Goal: Information Seeking & Learning: Learn about a topic

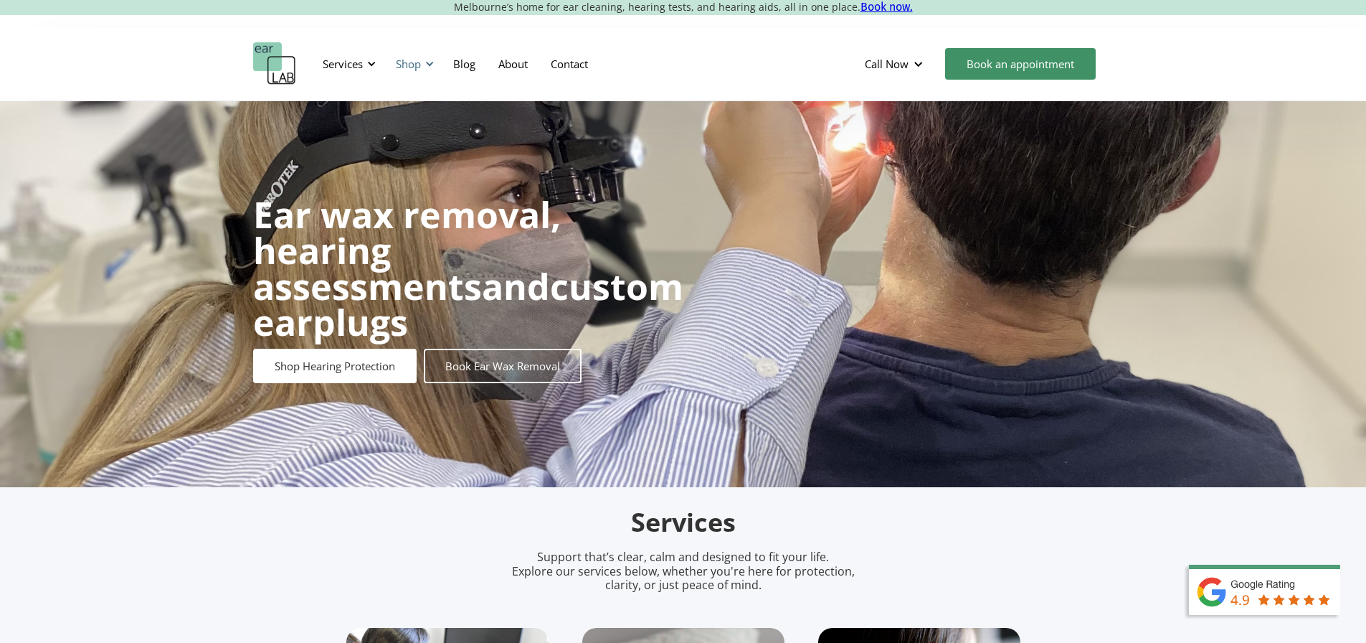
click at [412, 59] on div "Shop" at bounding box center [408, 64] width 25 height 14
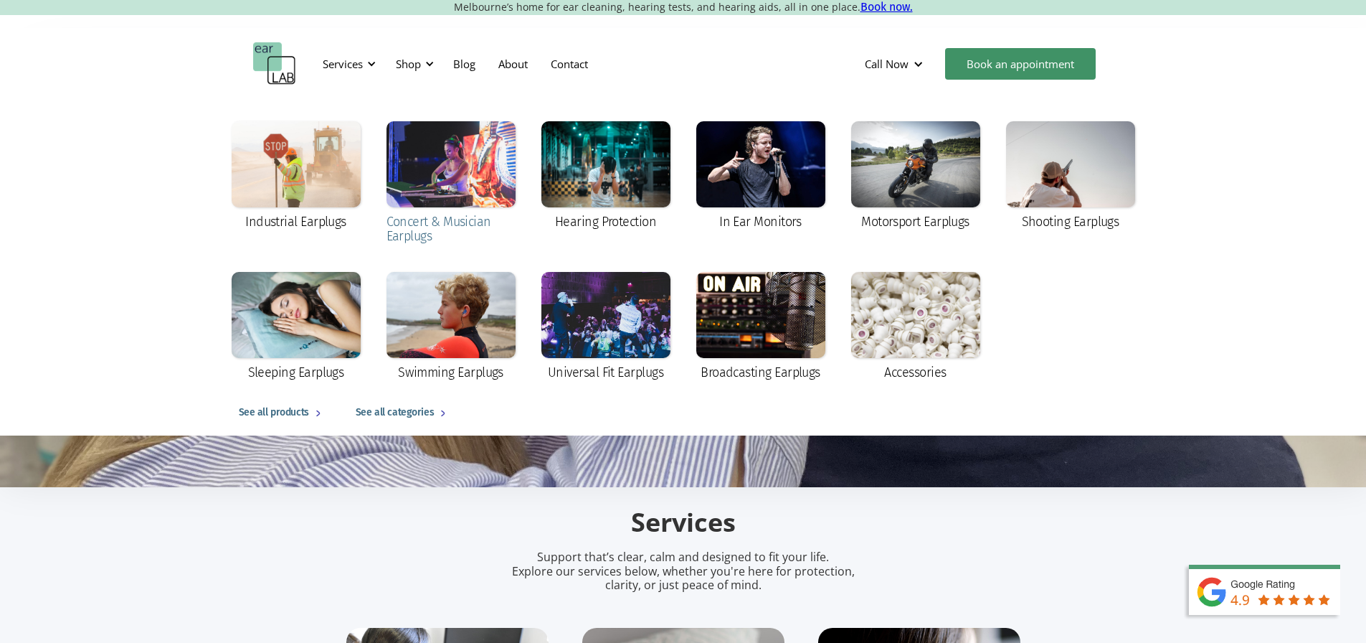
click at [445, 165] on div at bounding box center [451, 164] width 129 height 86
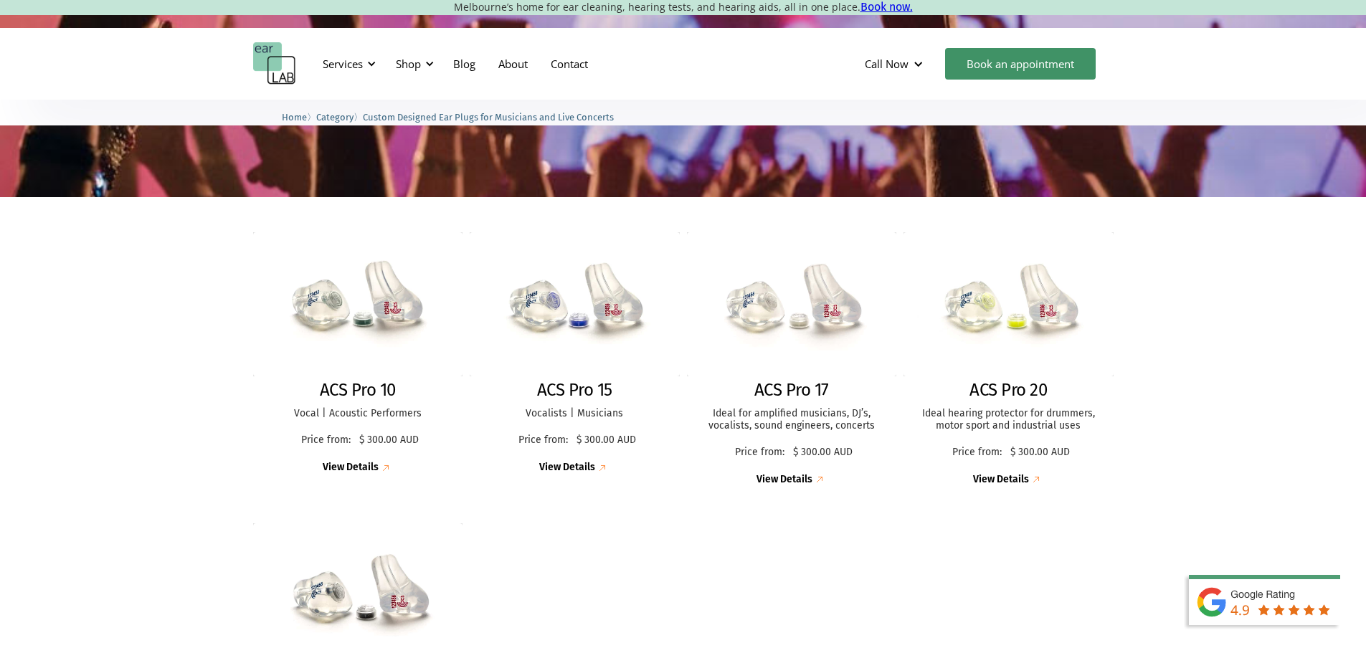
scroll to position [287, 0]
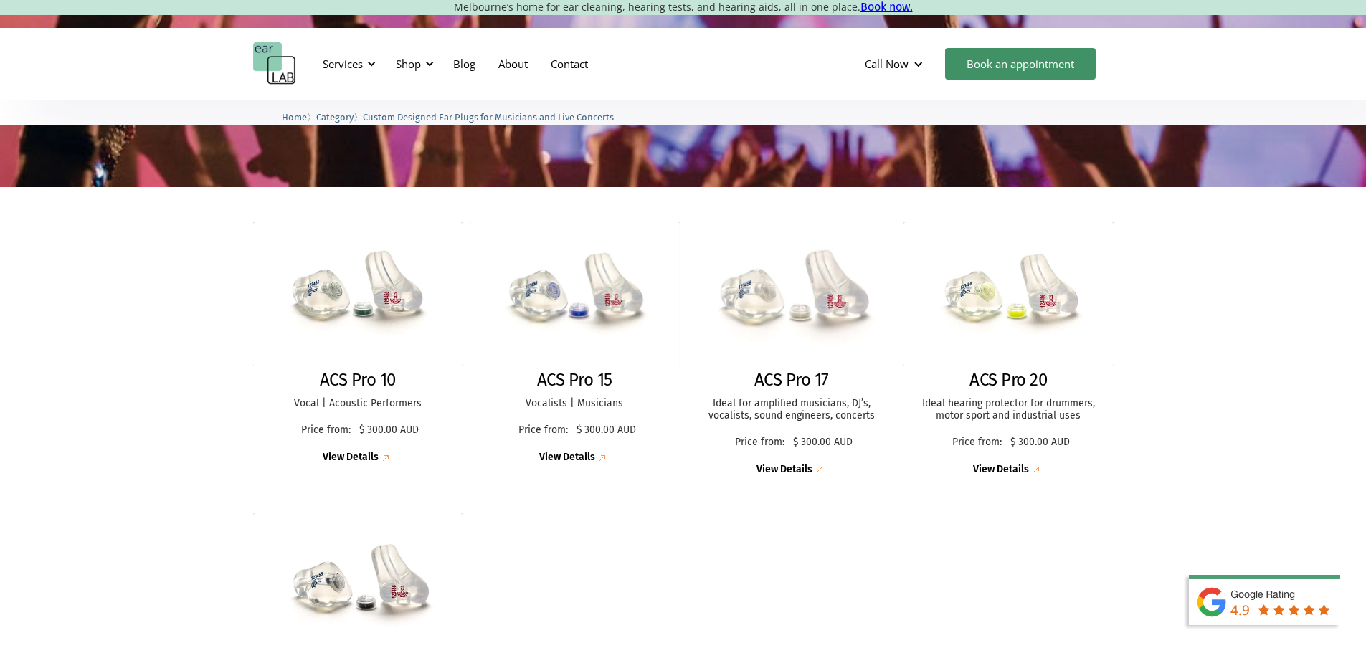
click at [794, 349] on img at bounding box center [792, 295] width 230 height 158
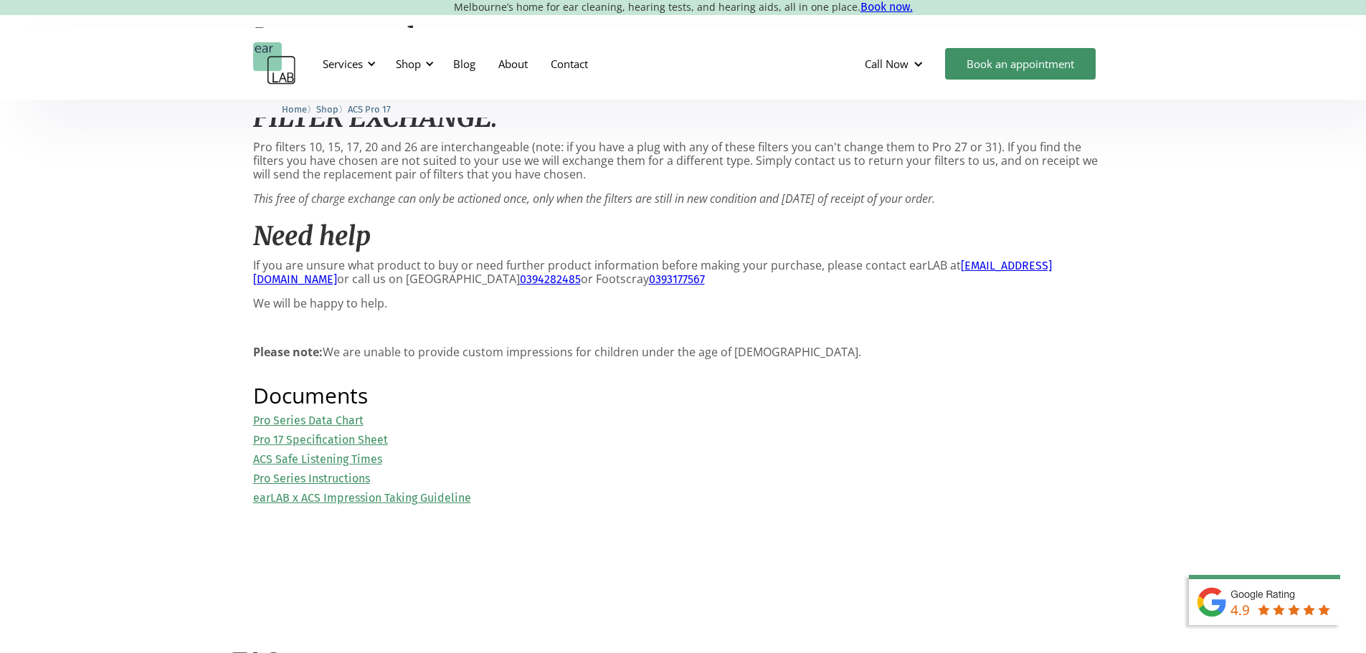
scroll to position [1434, 0]
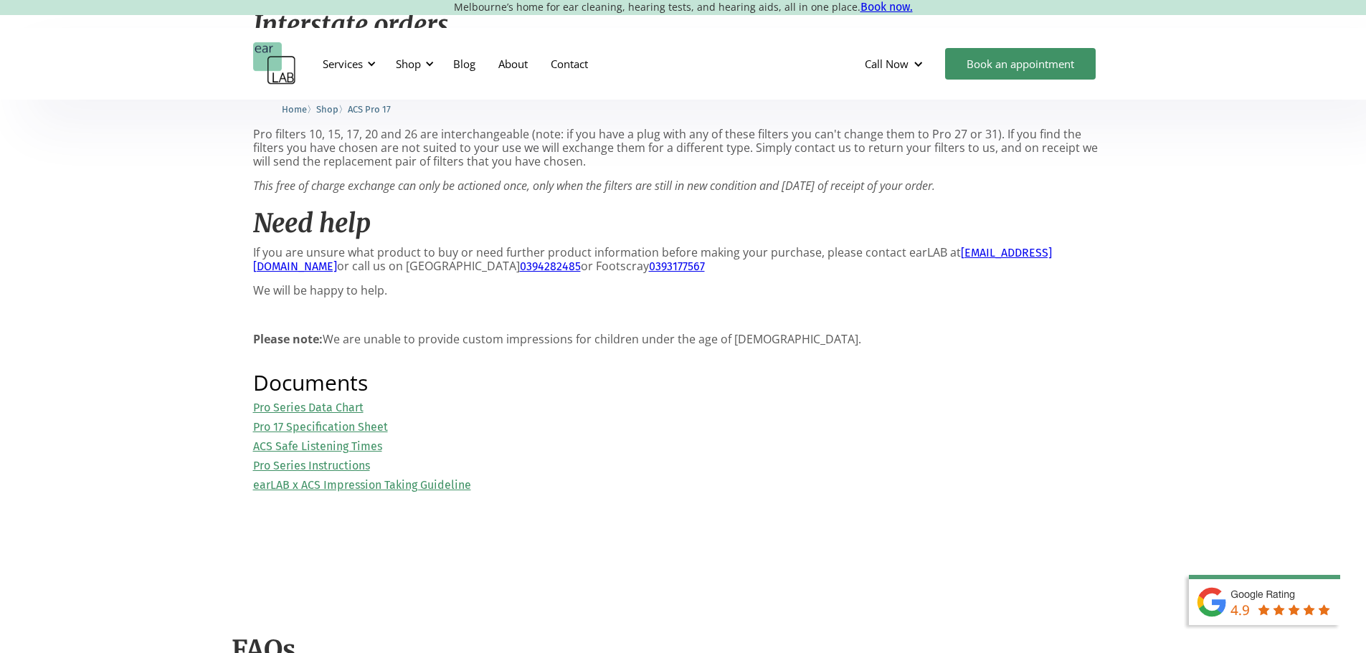
click at [354, 434] on link "Pro 17 Specification Sheet" at bounding box center [320, 427] width 135 height 14
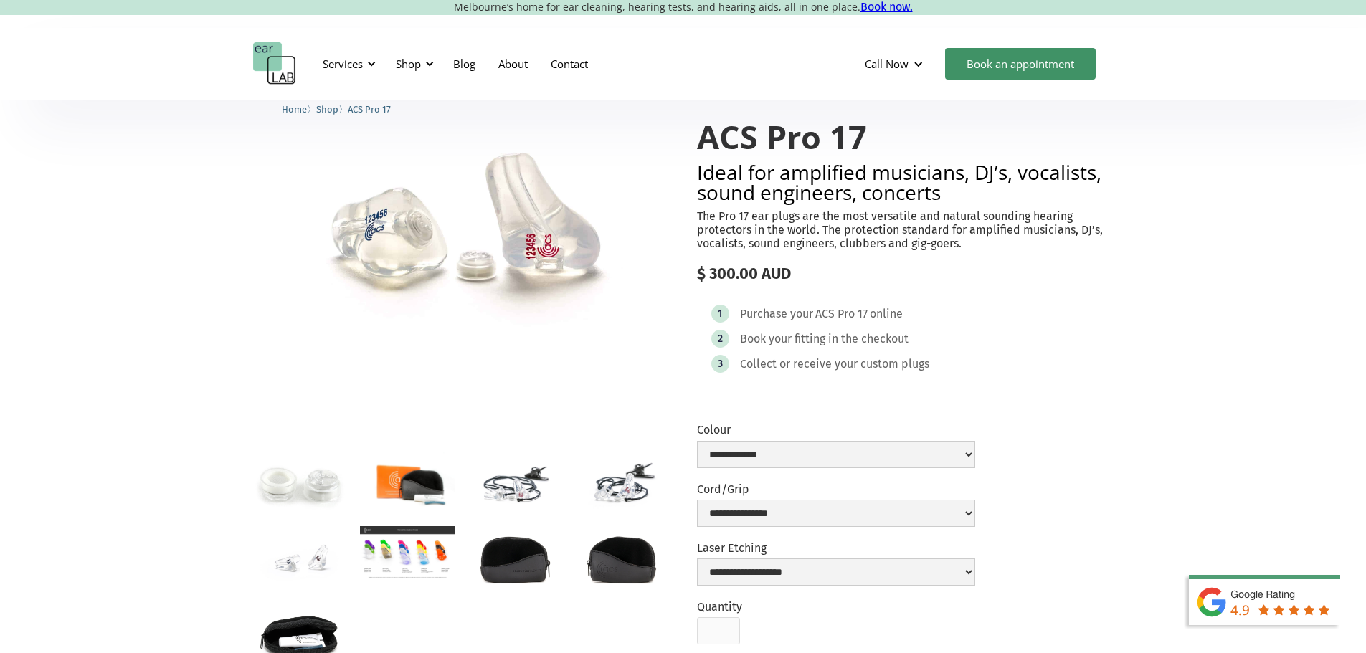
scroll to position [0, 0]
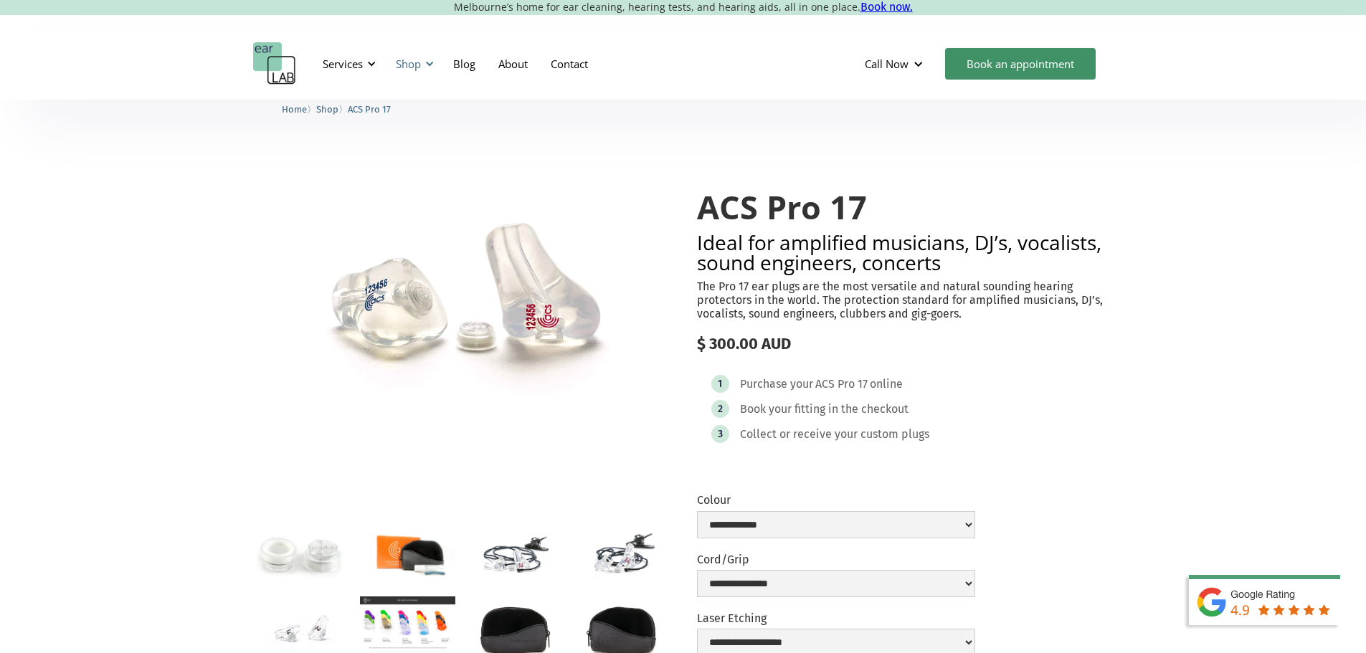
click at [415, 63] on div "Shop" at bounding box center [408, 64] width 25 height 14
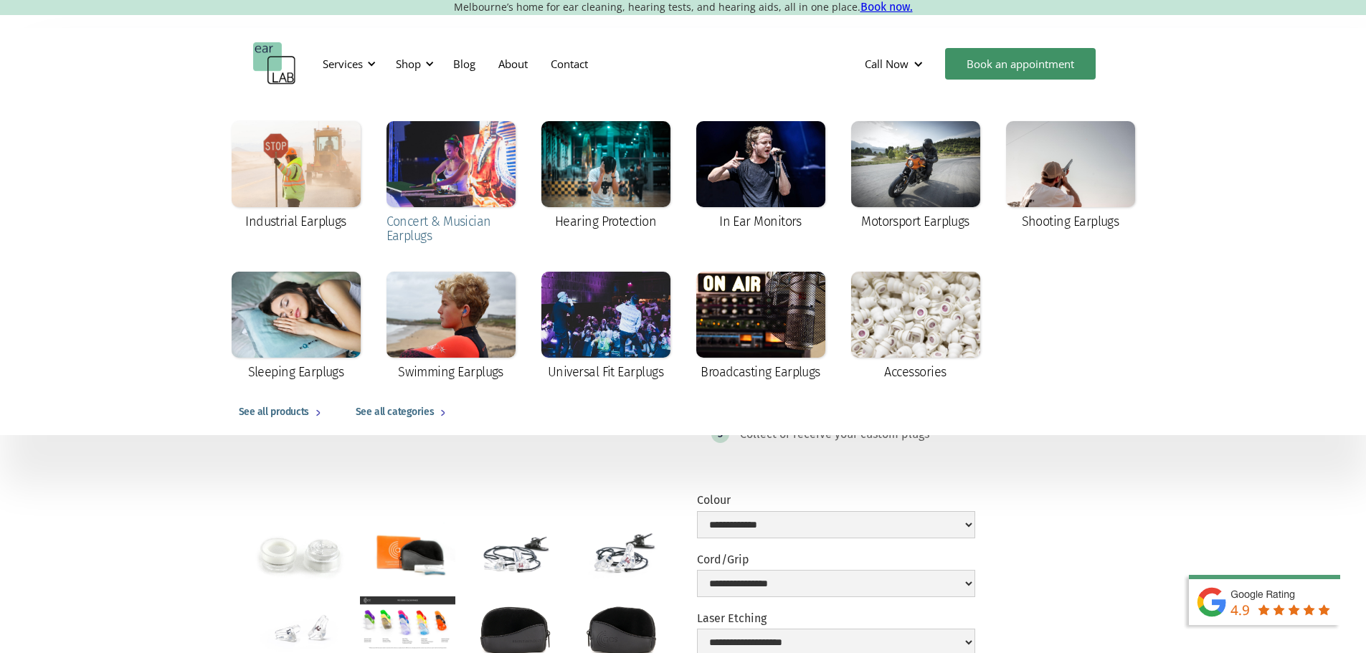
click at [460, 182] on div at bounding box center [451, 164] width 129 height 86
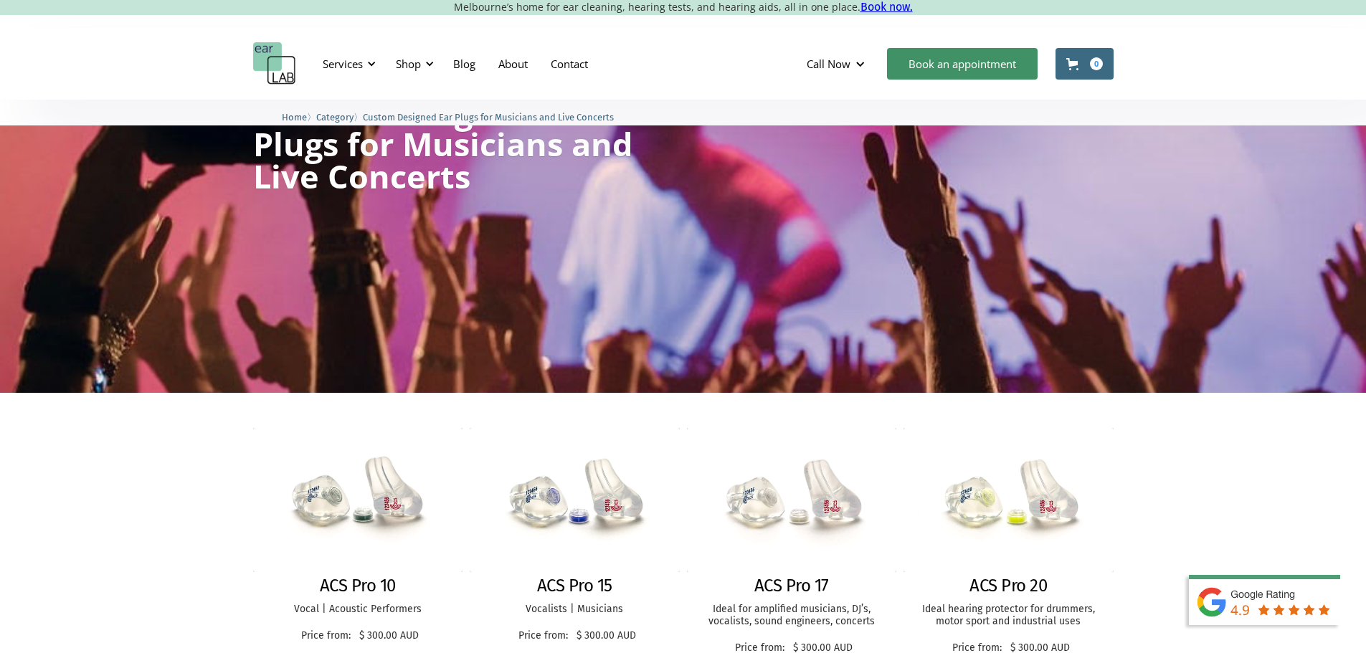
scroll to position [287, 0]
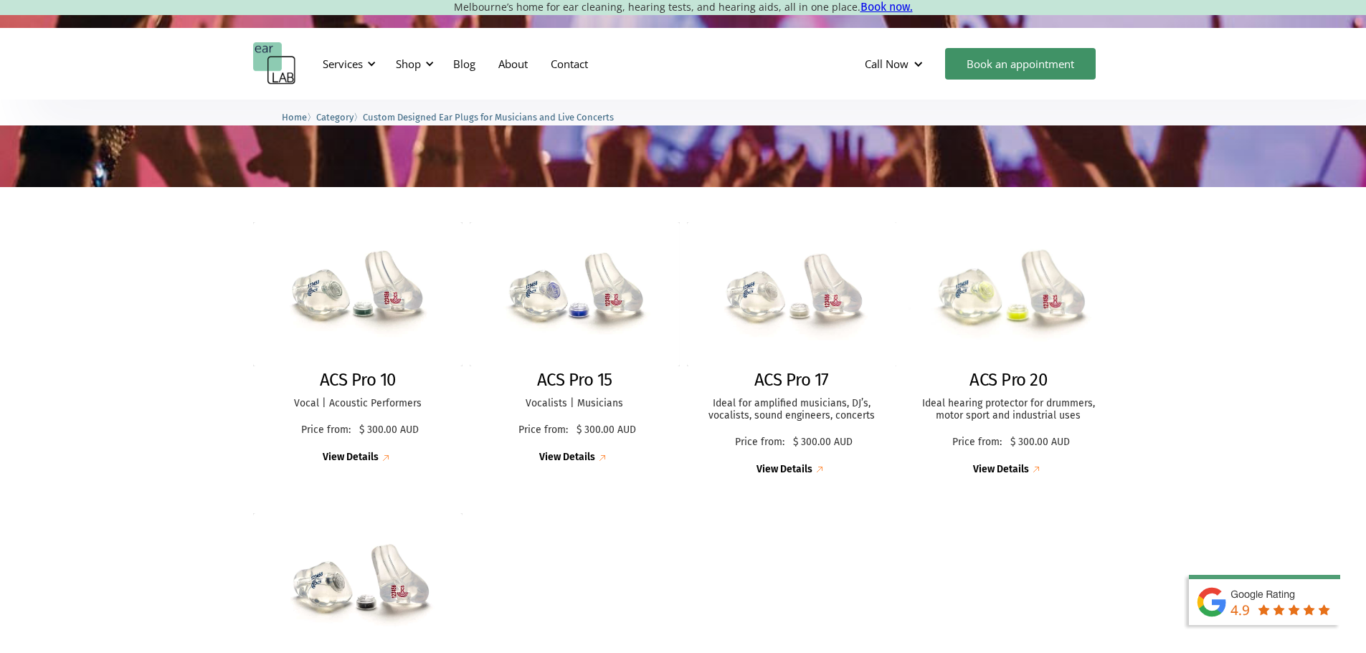
click at [1076, 328] on img at bounding box center [1009, 294] width 230 height 159
click at [818, 334] on img at bounding box center [791, 294] width 231 height 159
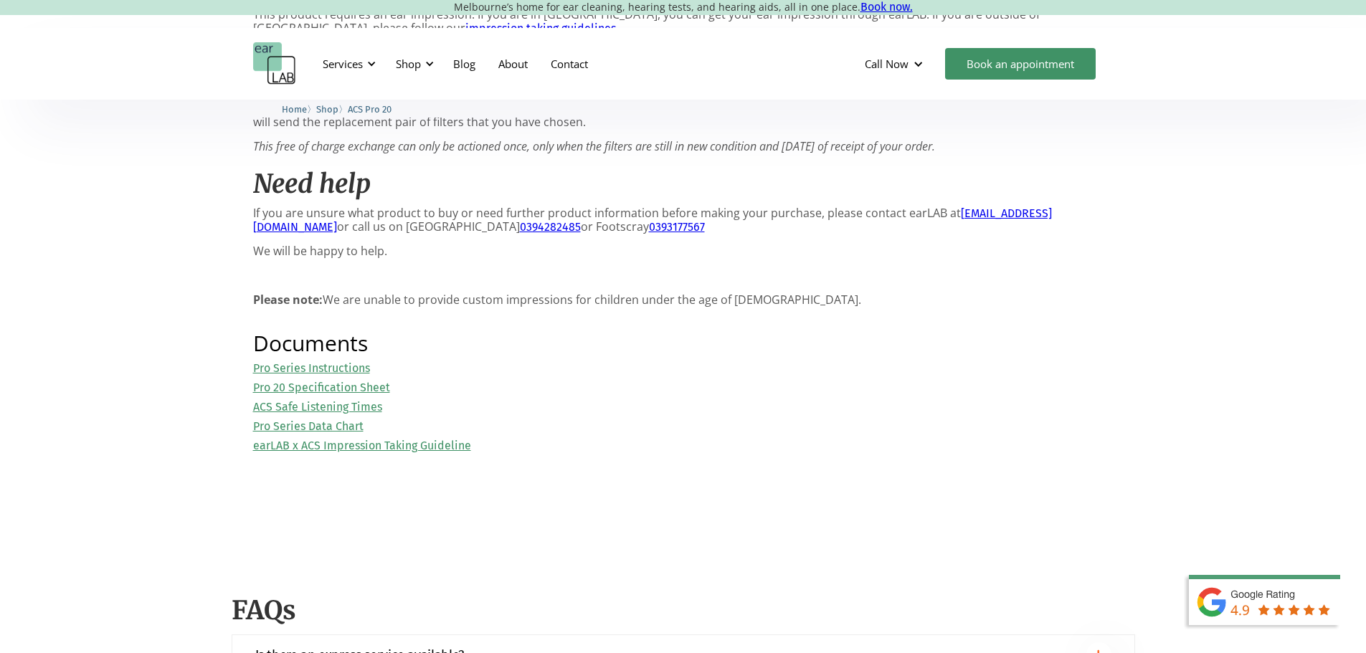
scroll to position [1650, 0]
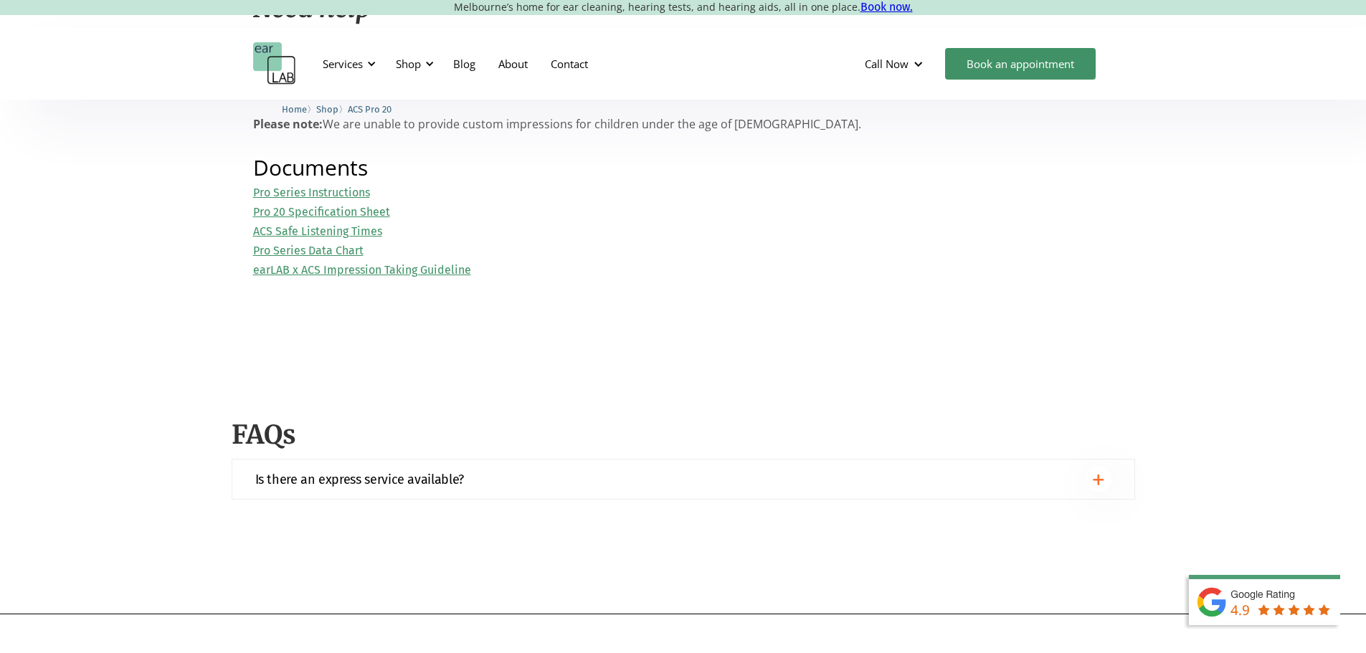
click at [322, 212] on link "Pro 20 Specification Sheet" at bounding box center [321, 212] width 137 height 14
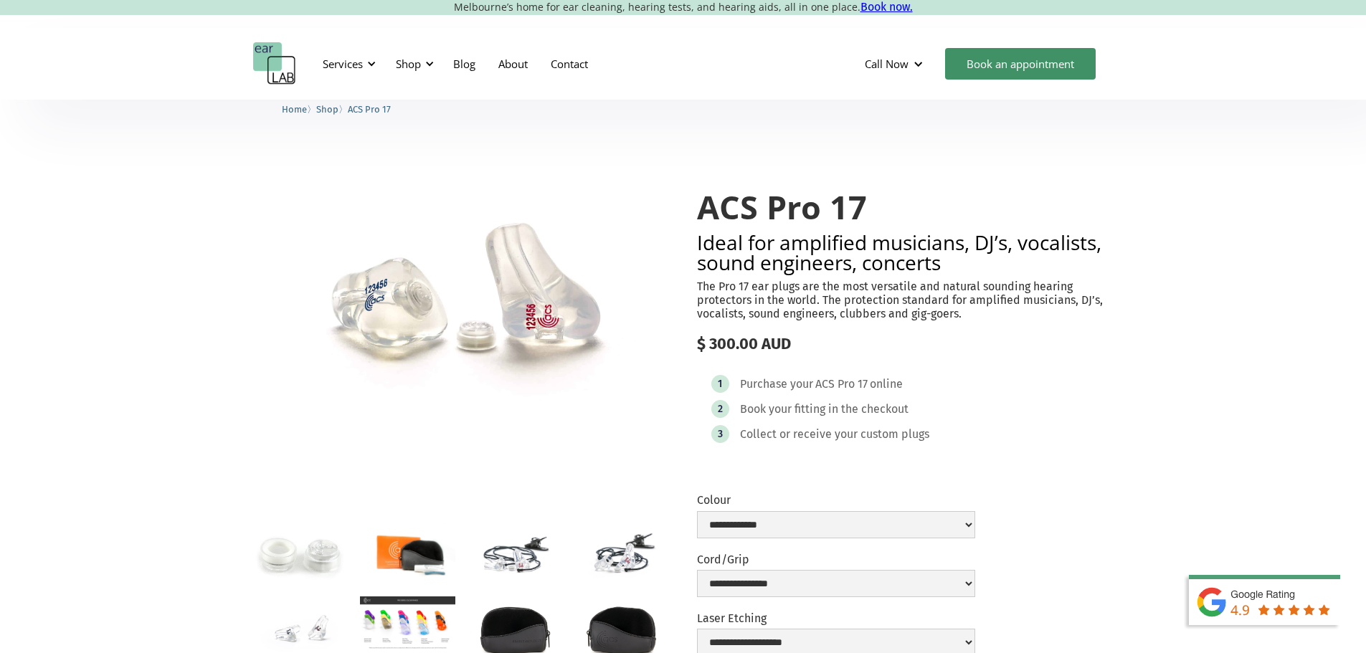
scroll to position [72, 0]
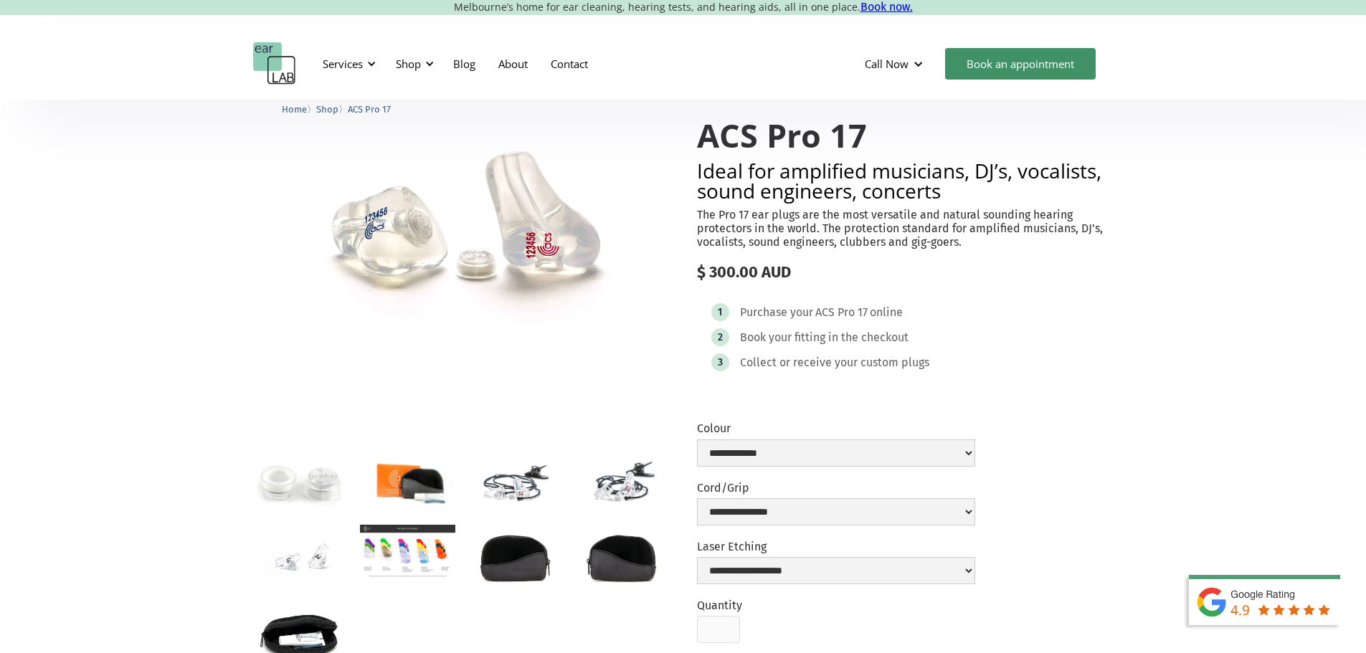
click at [605, 486] on img "open lightbox" at bounding box center [621, 481] width 95 height 63
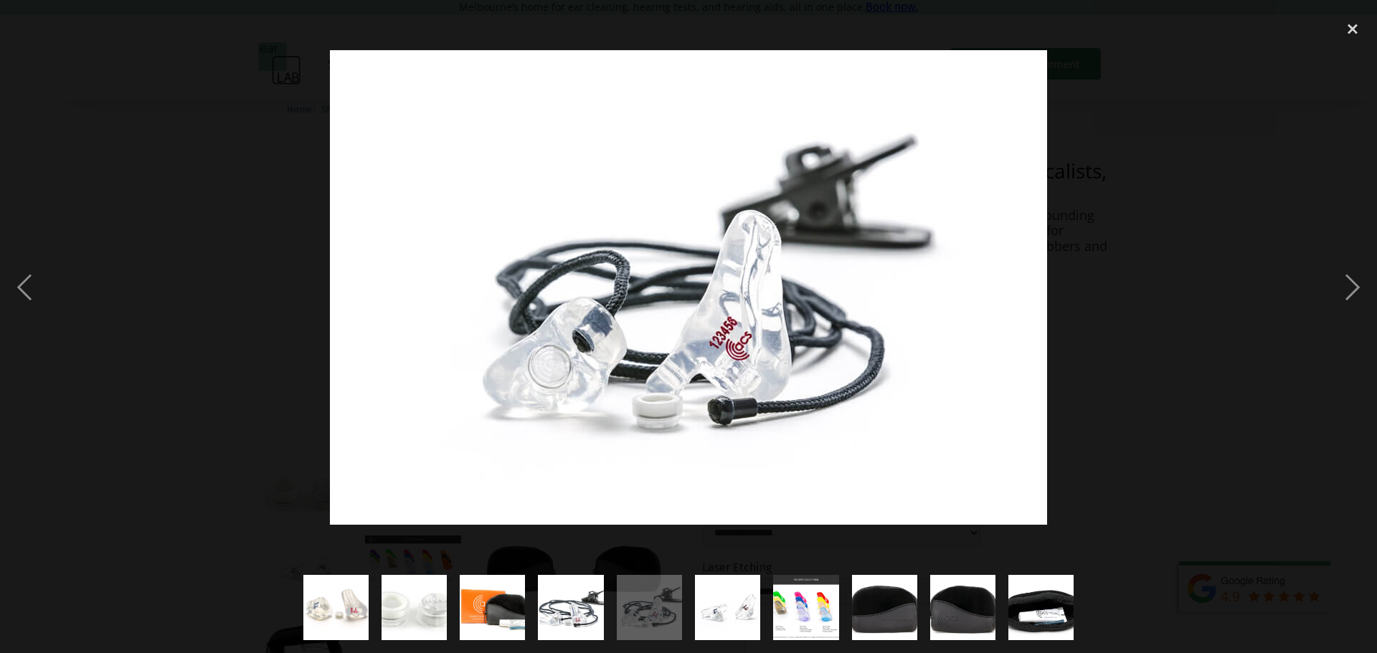
click at [1269, 174] on div at bounding box center [688, 287] width 1377 height 549
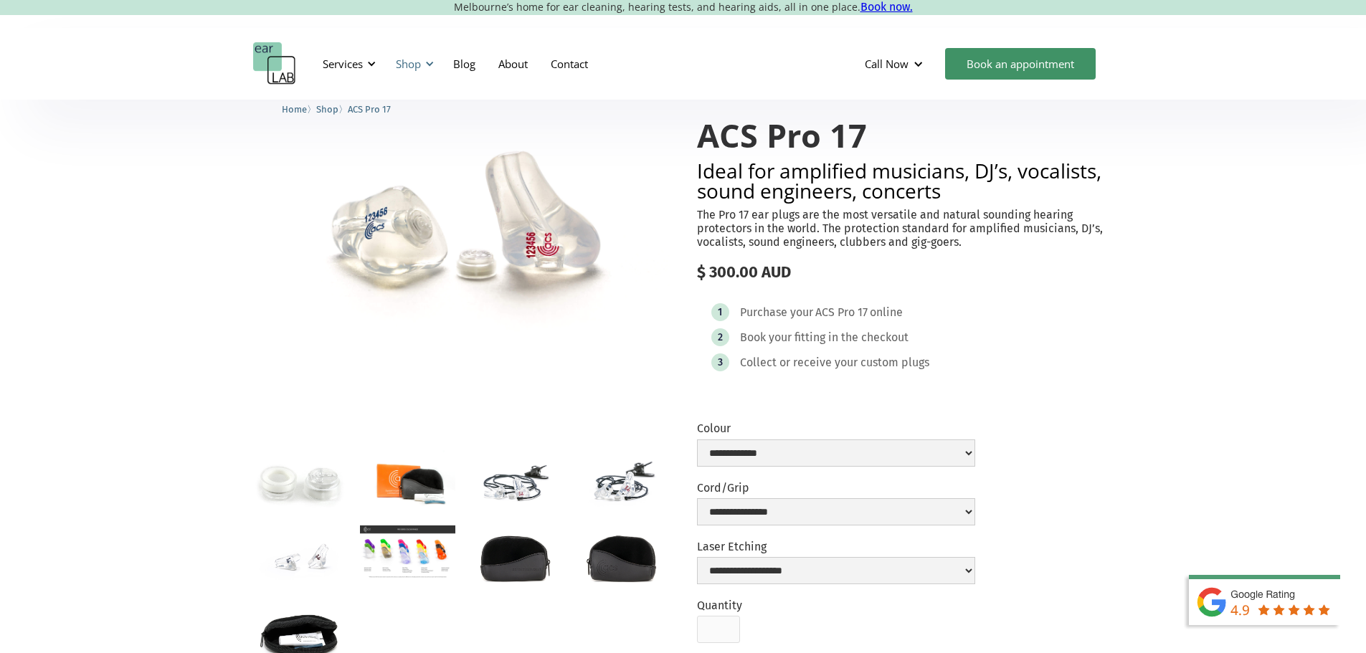
click at [415, 61] on div "Shop" at bounding box center [408, 64] width 25 height 14
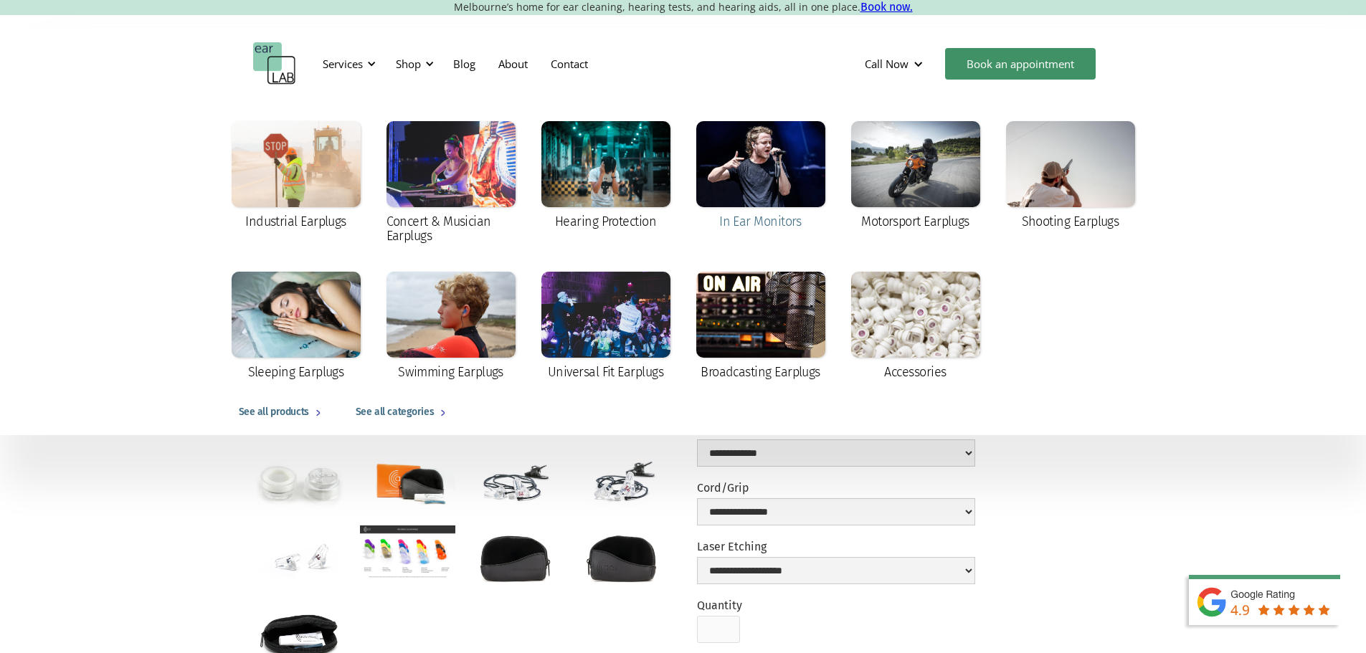
click at [808, 169] on div at bounding box center [760, 164] width 129 height 86
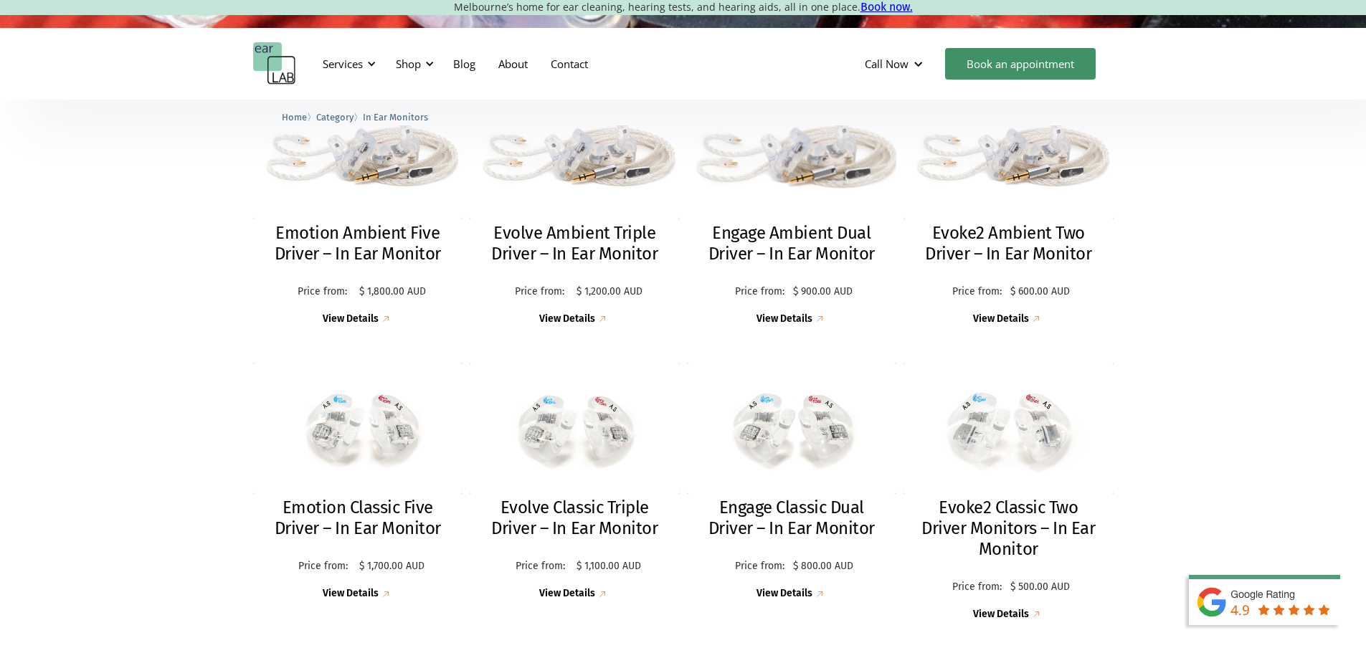
scroll to position [430, 0]
click at [1042, 516] on h2 "Evoke2 Classic Two Driver Monitors – In Ear Monitor" at bounding box center [1008, 528] width 181 height 62
click at [402, 52] on div "Shop" at bounding box center [412, 63] width 51 height 43
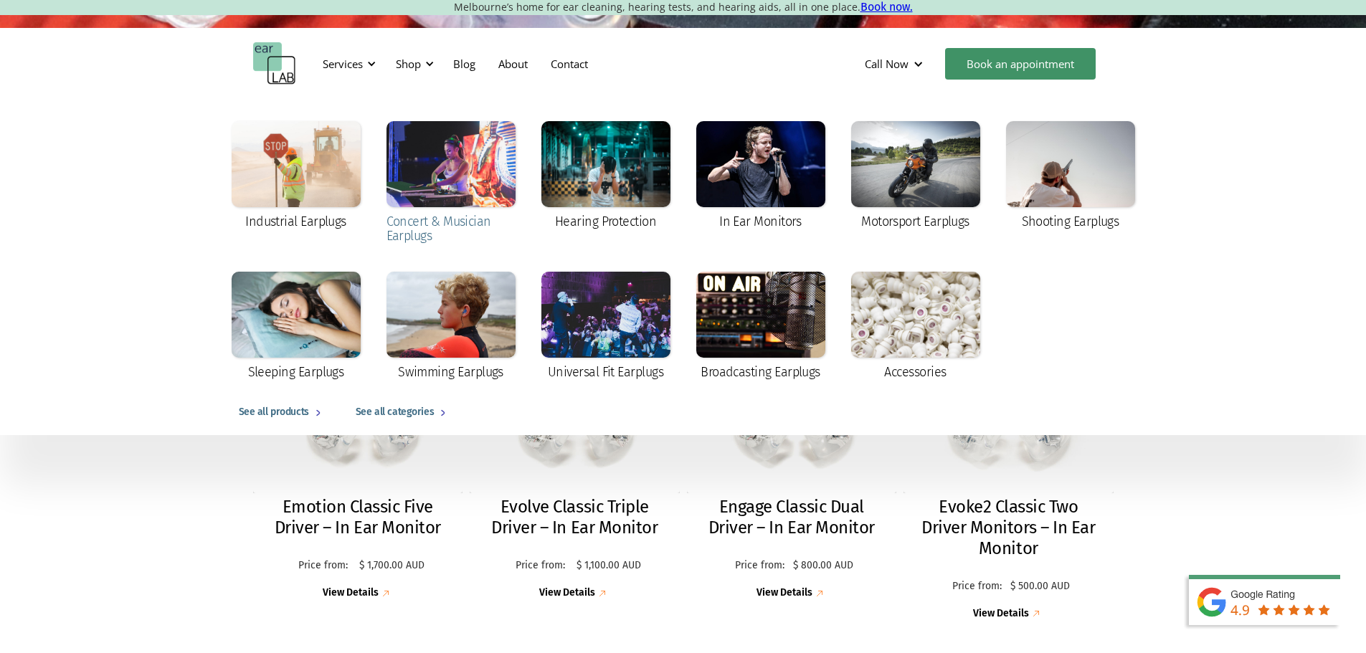
click at [410, 141] on div at bounding box center [451, 164] width 129 height 86
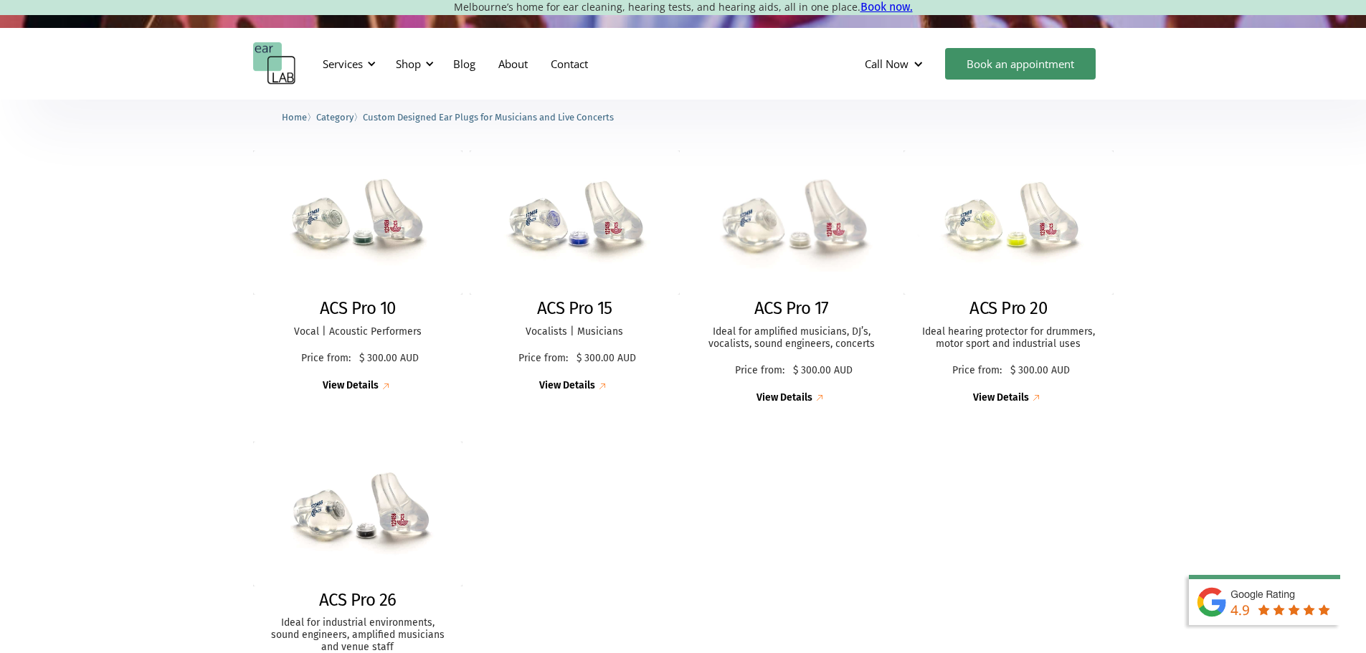
click at [747, 318] on div "ACS Pro 17 Ideal for amplified musicians, DJ’s, vocalists, sound engineers, con…" at bounding box center [792, 351] width 210 height 107
